Goal: Task Accomplishment & Management: Use online tool/utility

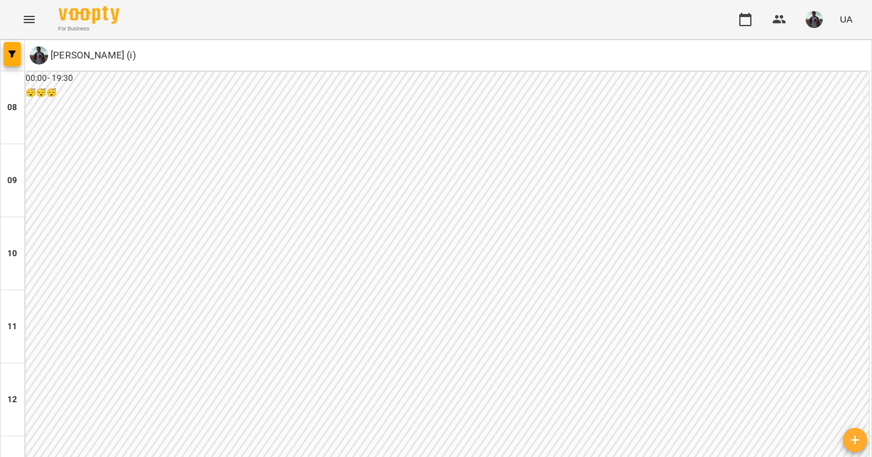
scroll to position [790, 0]
type input "**********"
drag, startPoint x: 611, startPoint y: 380, endPoint x: 617, endPoint y: 386, distance: 8.2
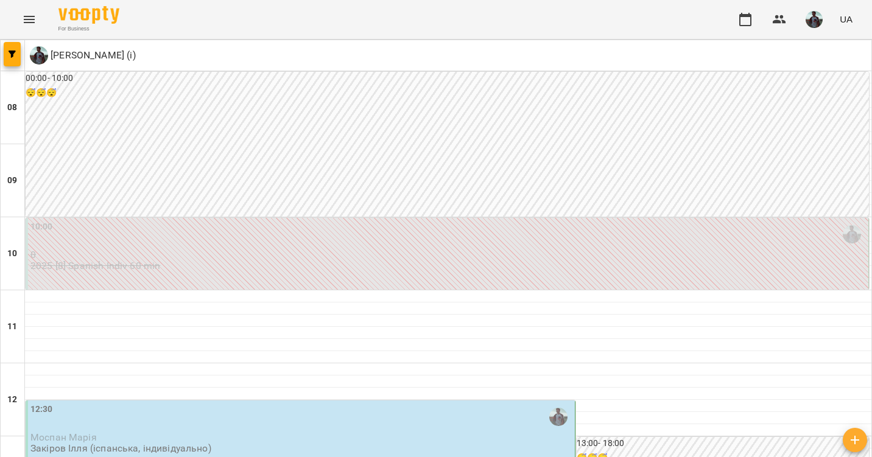
scroll to position [763, 0]
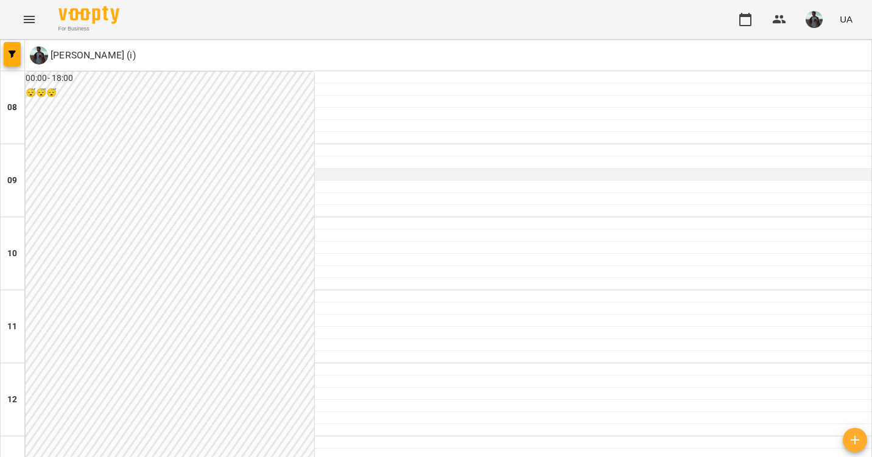
scroll to position [616, 0]
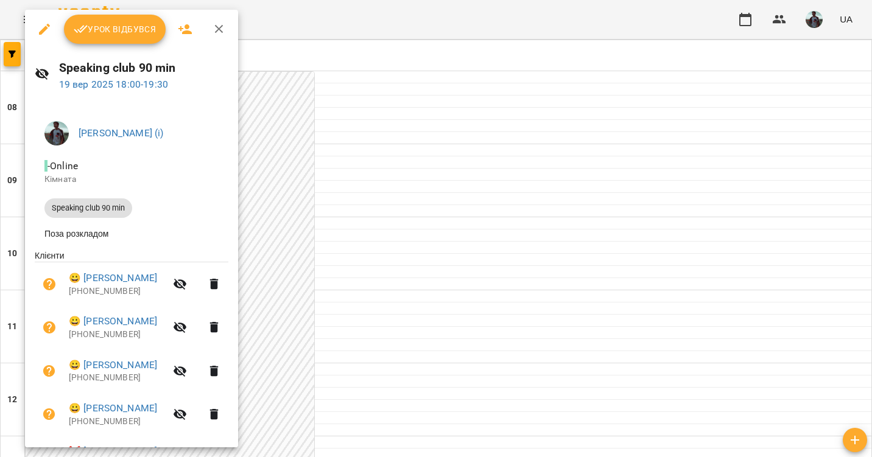
drag, startPoint x: 136, startPoint y: 13, endPoint x: 141, endPoint y: 22, distance: 10.1
click at [141, 22] on div "Урок відбувся" at bounding box center [131, 29] width 213 height 39
click at [127, 32] on span "Урок відбувся" at bounding box center [115, 29] width 83 height 15
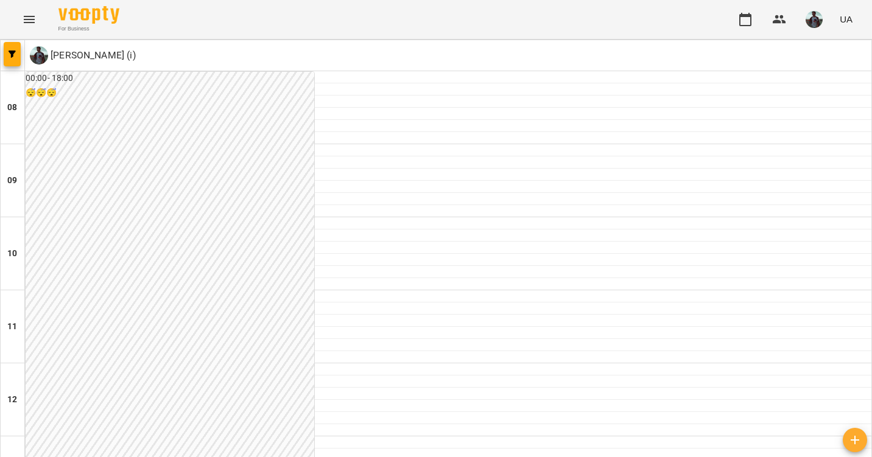
scroll to position [790, 0]
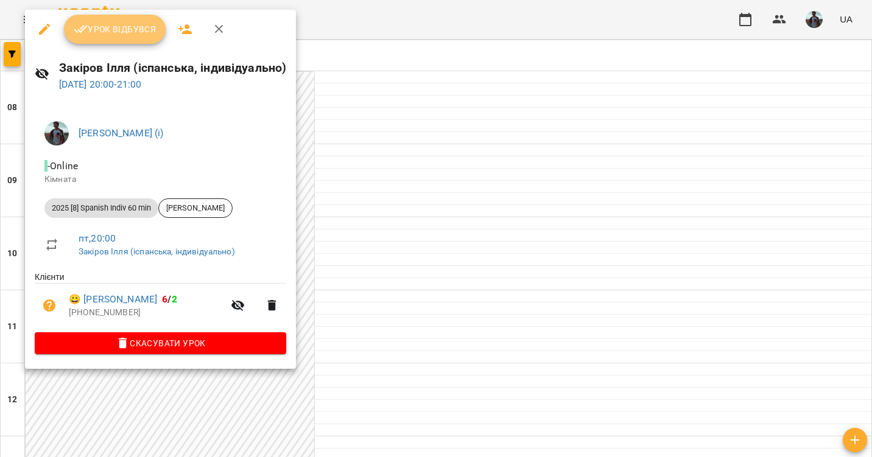
click at [135, 35] on span "Урок відбувся" at bounding box center [115, 29] width 83 height 15
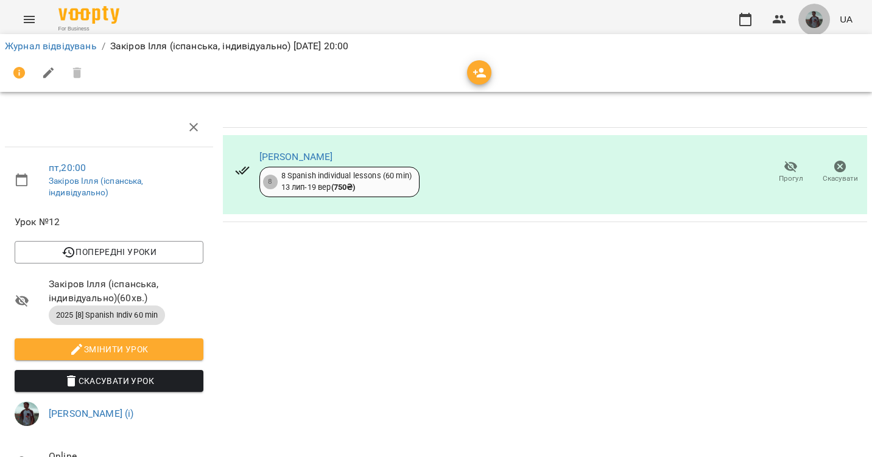
click at [804, 22] on button "button" at bounding box center [814, 20] width 32 height 32
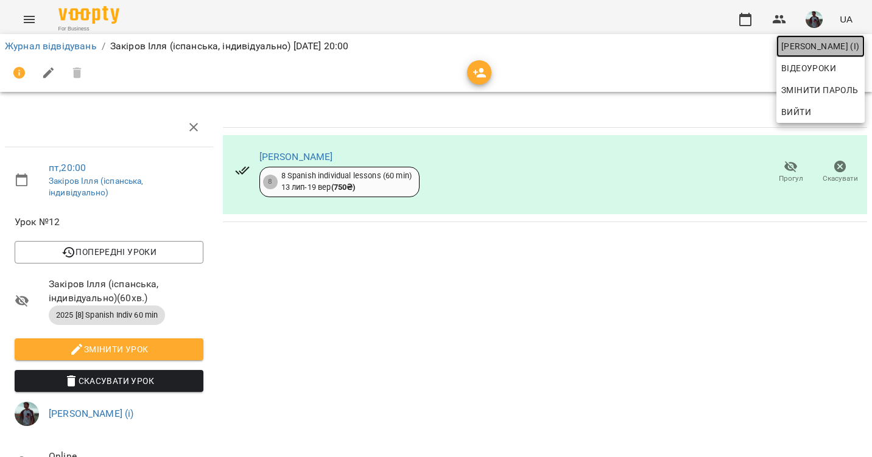
click at [787, 46] on span "[PERSON_NAME] (і)" at bounding box center [820, 46] width 79 height 15
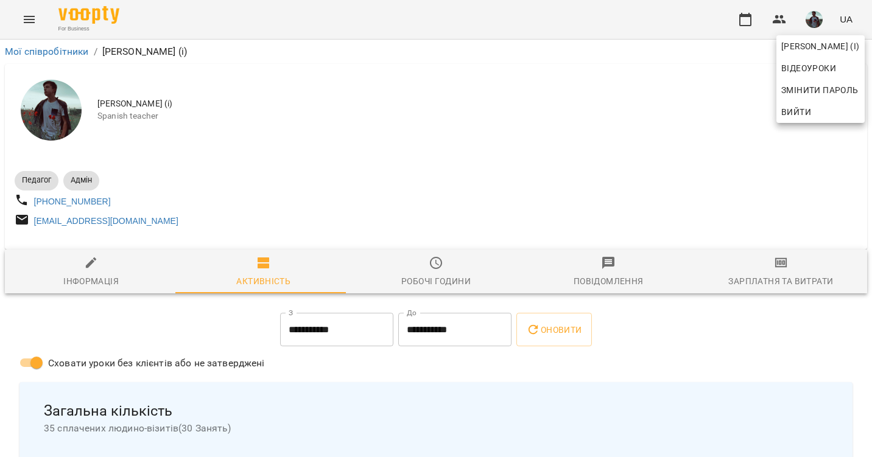
click at [803, 265] on div at bounding box center [436, 228] width 872 height 457
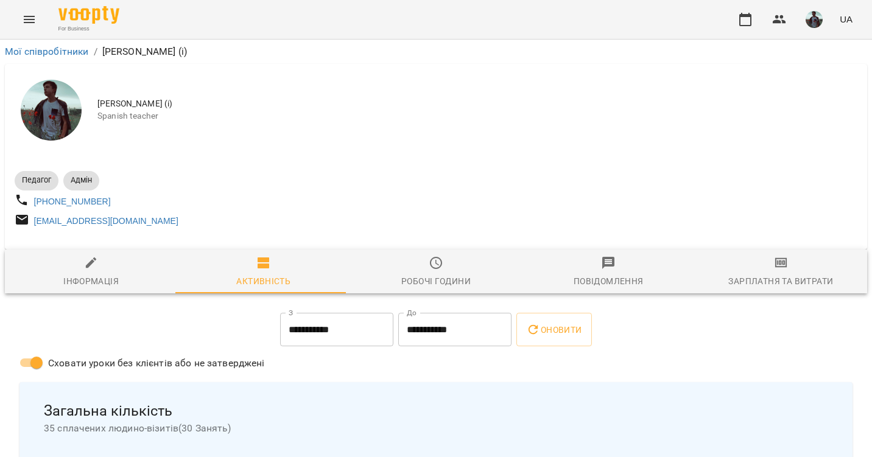
click at [803, 265] on div "[PERSON_NAME] (і) Відеоуроки Змінити пароль Вийти" at bounding box center [436, 228] width 872 height 457
click at [803, 265] on span "Зарплатня та Витрати" at bounding box center [781, 272] width 158 height 33
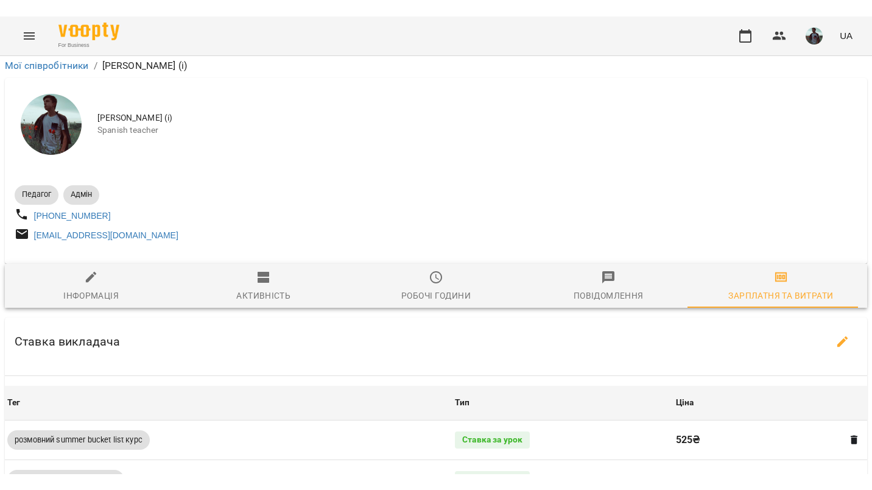
scroll to position [1011, 0]
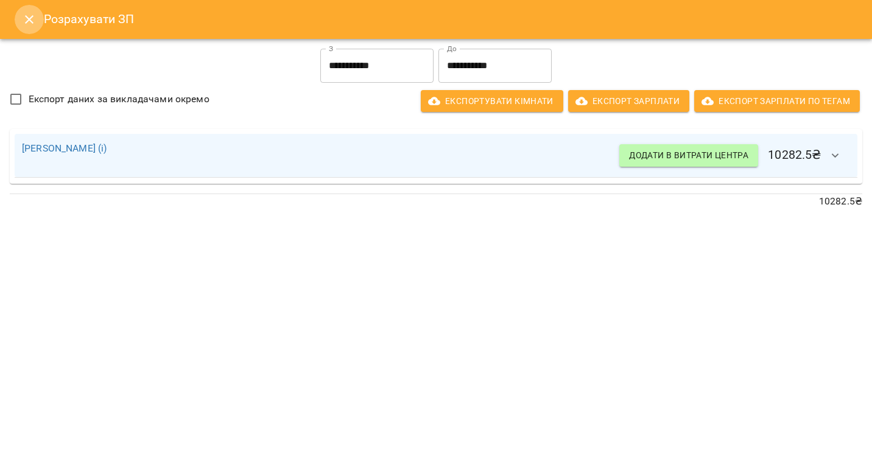
click at [24, 23] on icon "Close" at bounding box center [29, 19] width 15 height 15
